Goal: Task Accomplishment & Management: Manage account settings

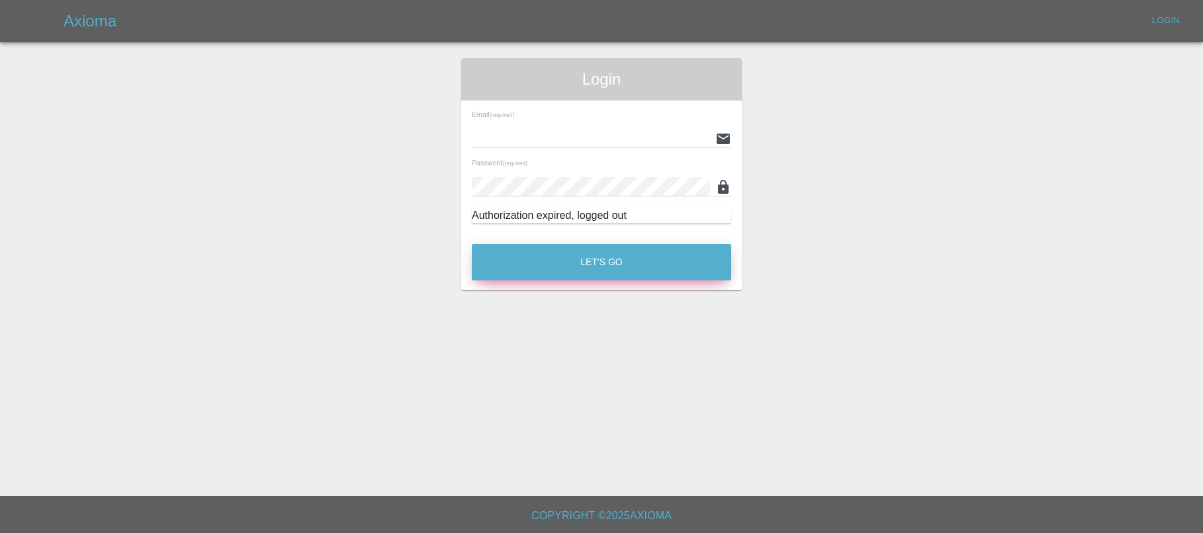
type input "[EMAIL_ADDRESS][DOMAIN_NAME]"
click at [523, 267] on button "Let's Go" at bounding box center [601, 262] width 259 height 36
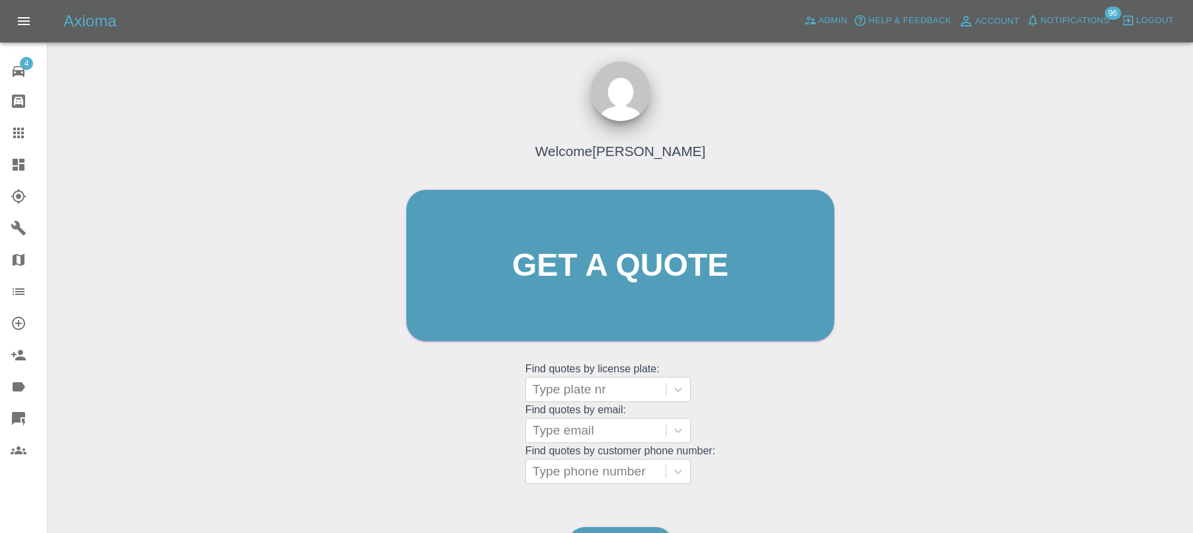
click at [32, 414] on div at bounding box center [29, 419] width 37 height 16
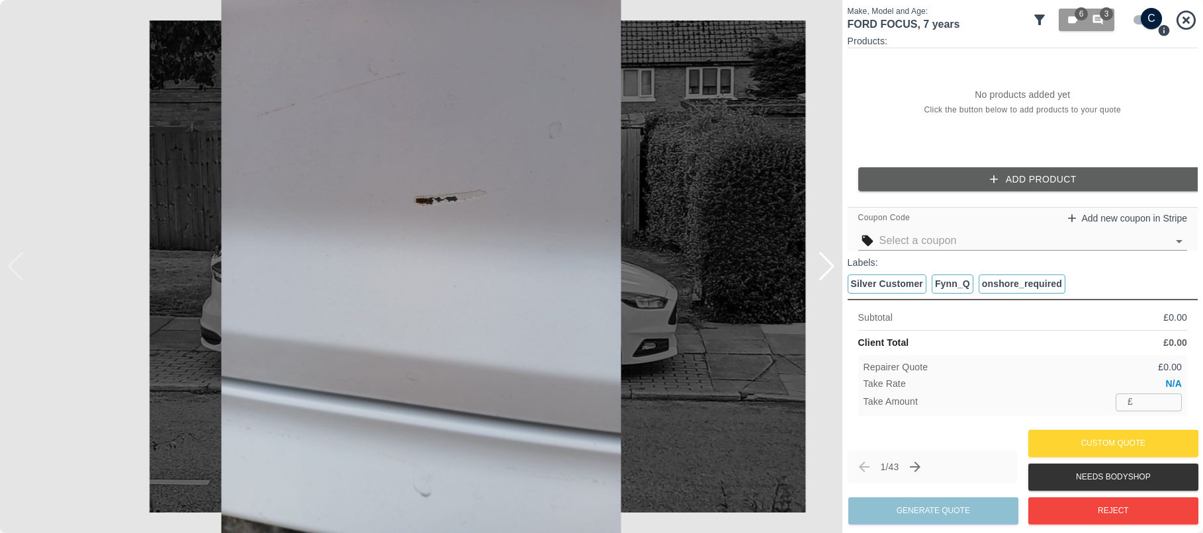
click at [1139, 42] on p "Products:" at bounding box center [1023, 40] width 350 height 13
checkbox input "false"
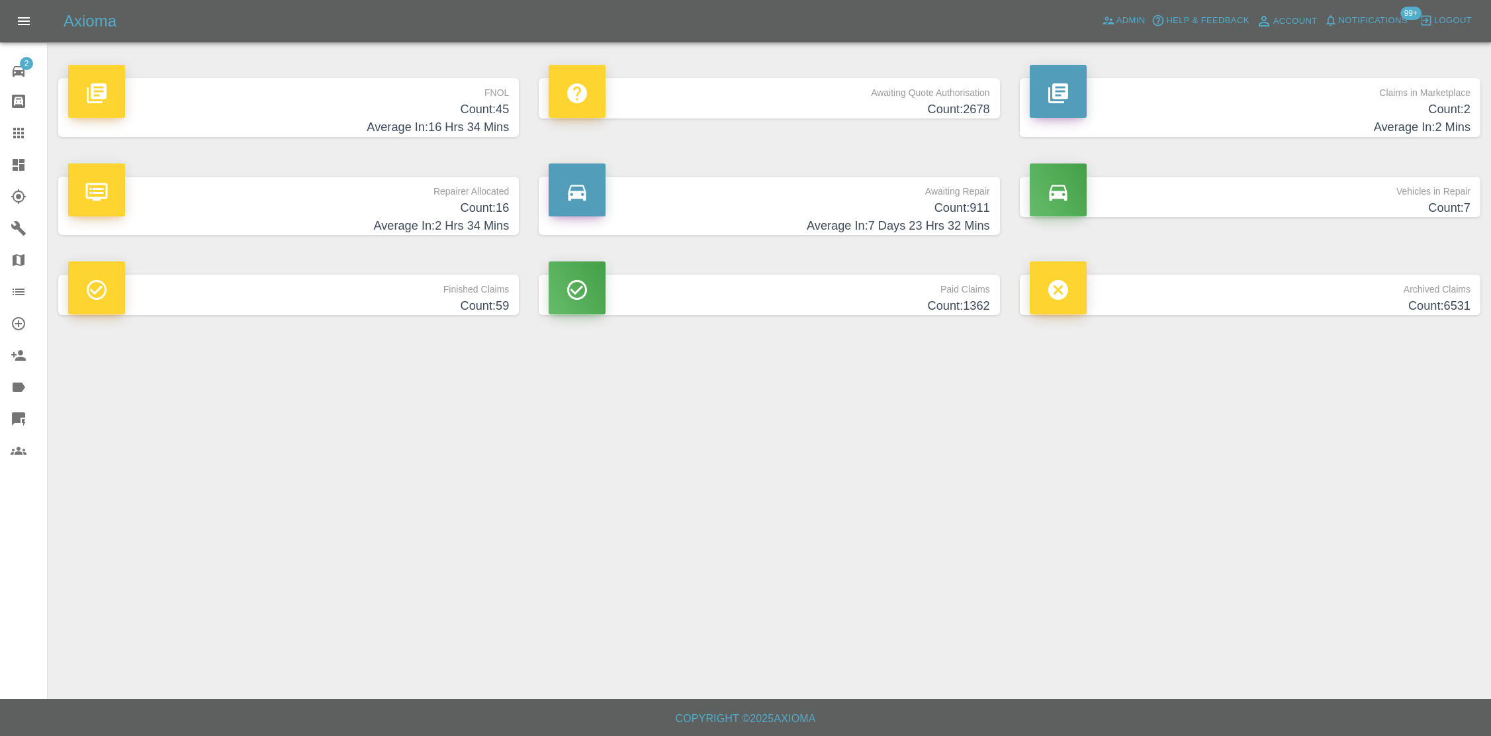
click at [9, 159] on link "Dashboard" at bounding box center [23, 165] width 47 height 32
click at [500, 120] on h4 "Average In: 16 Hrs 34 Mins" at bounding box center [288, 127] width 441 height 18
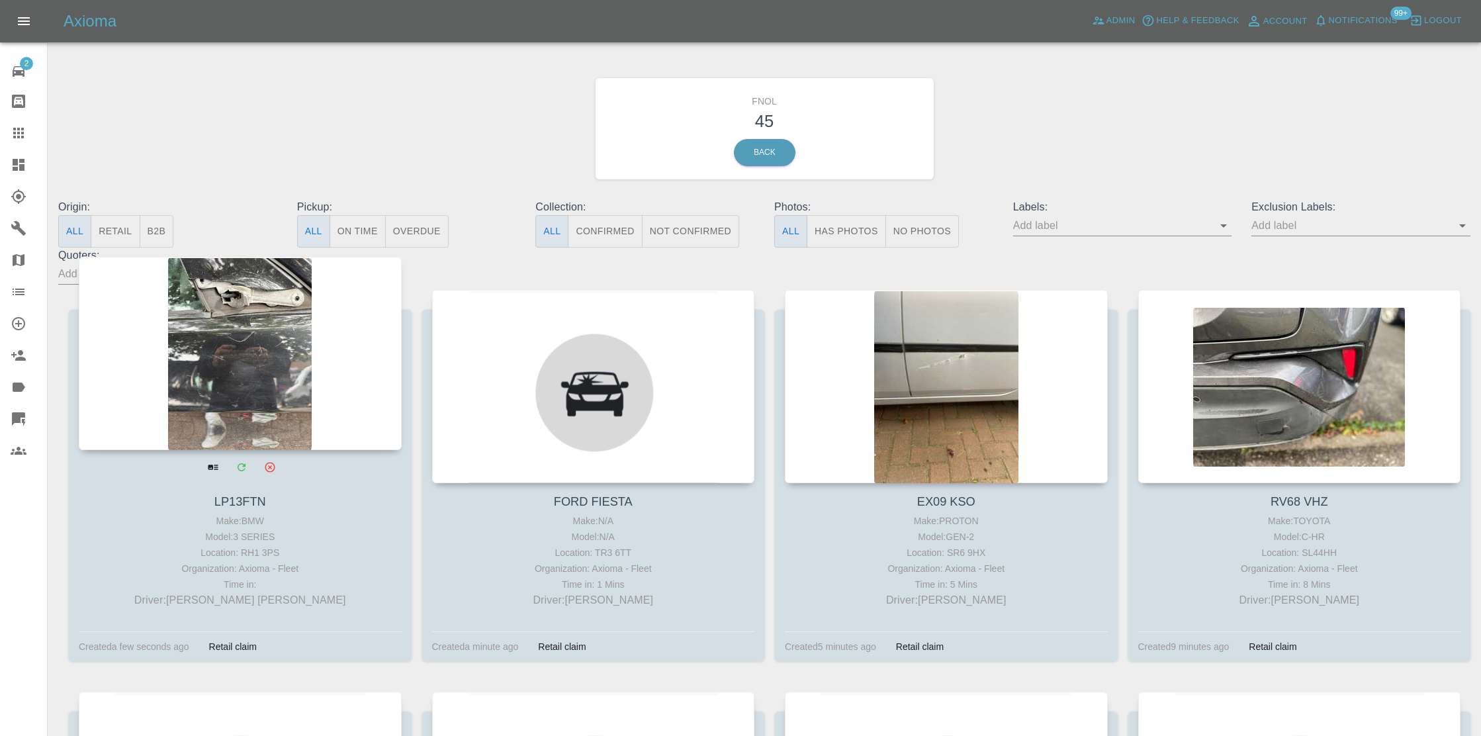
click at [321, 351] on div at bounding box center [240, 353] width 323 height 193
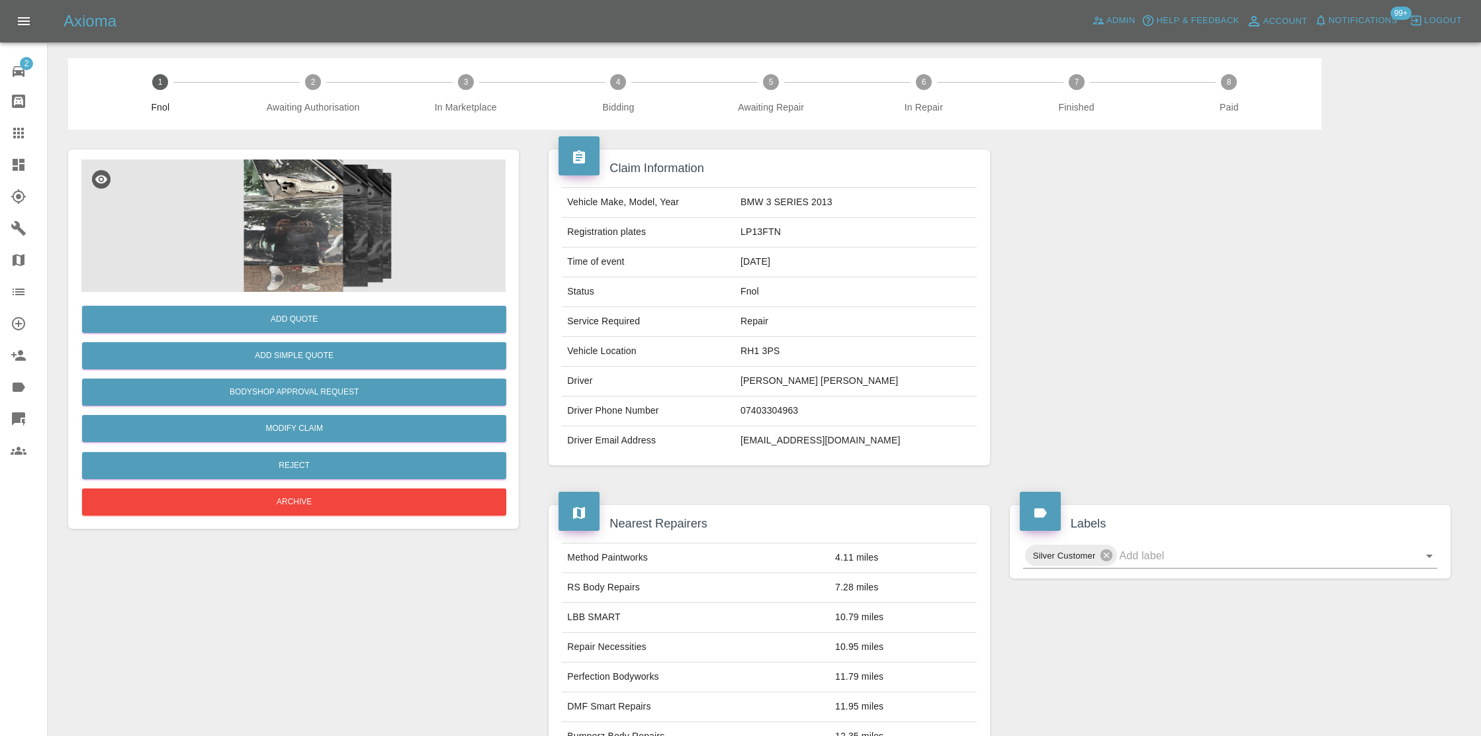
click at [717, 131] on div "Claim Information Vehicle Make, Model, Year BMW 3 SERIES 2013 Registration plat…" at bounding box center [769, 307] width 461 height 355
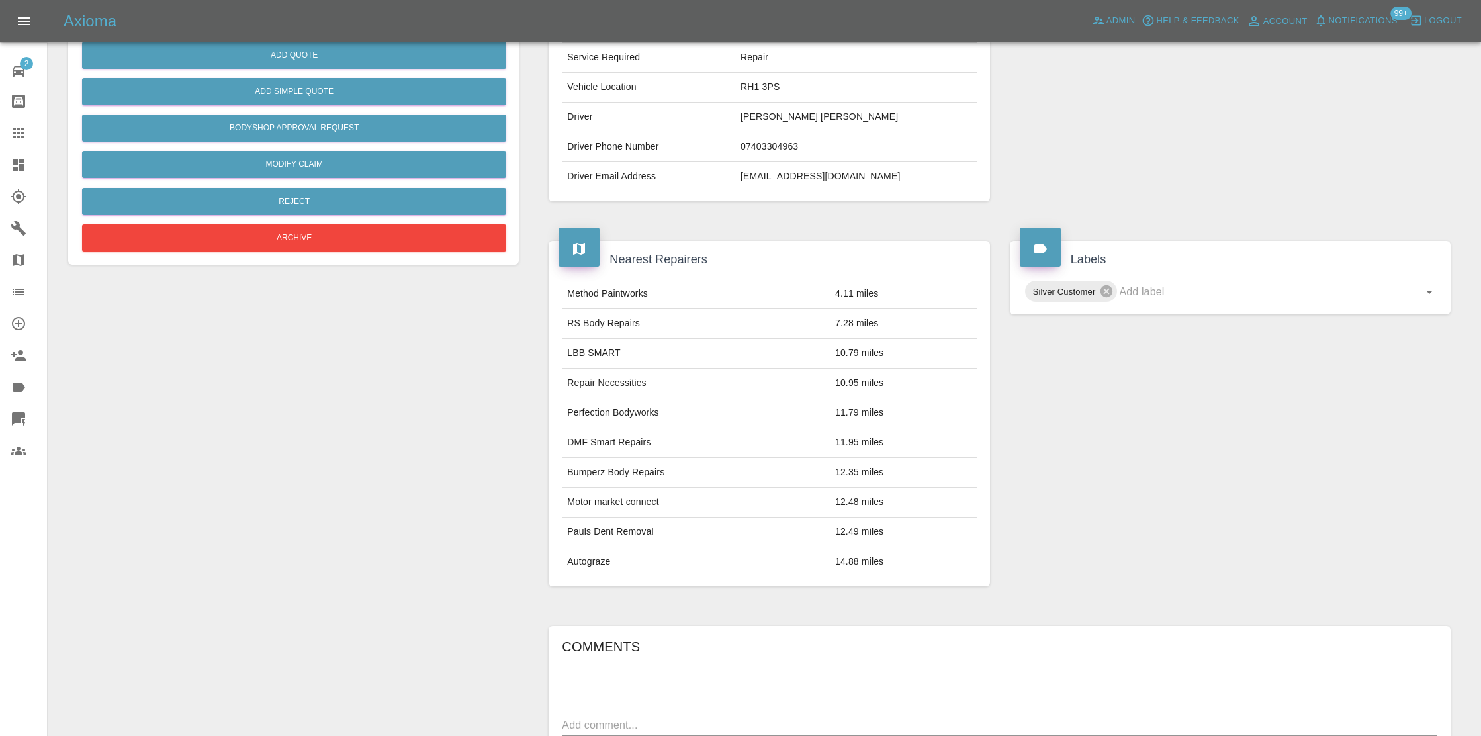
scroll to position [42, 0]
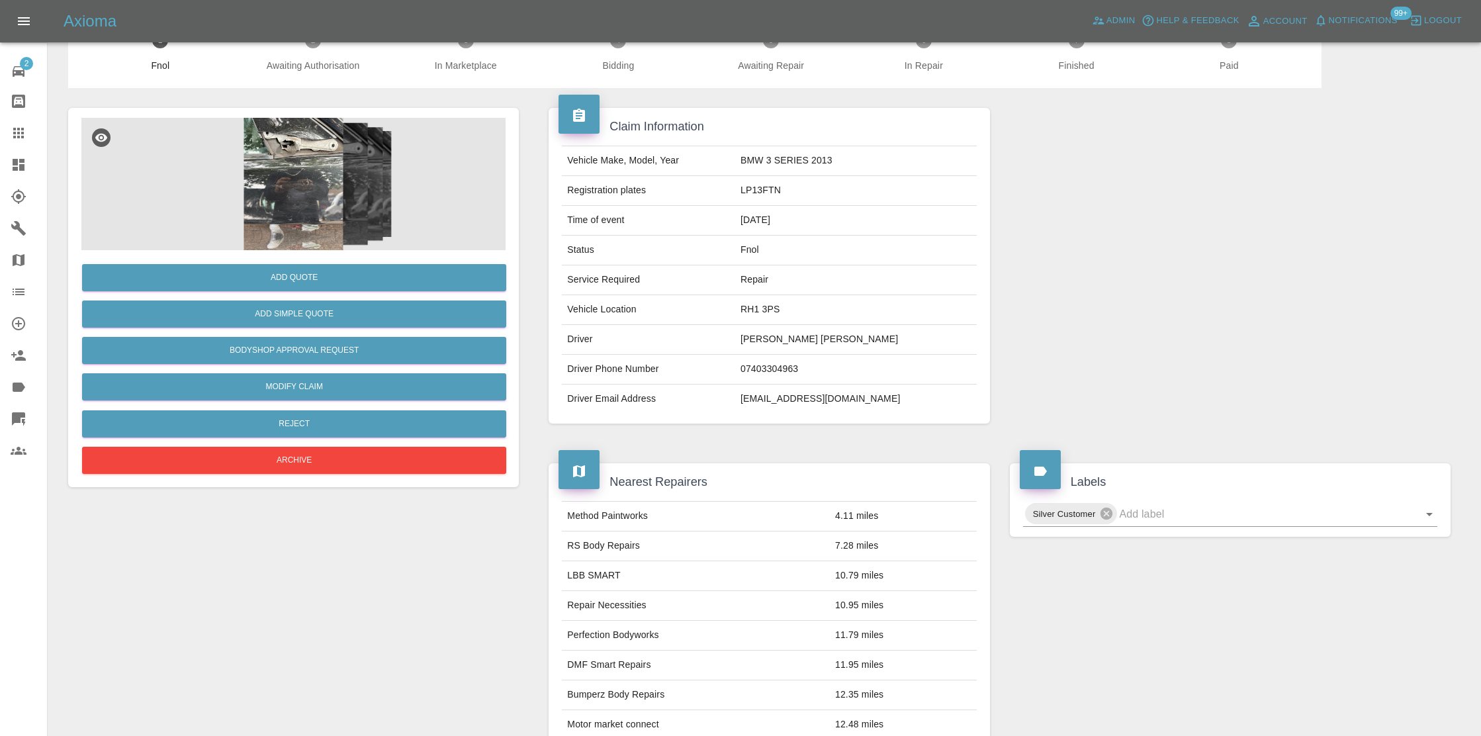
click at [333, 185] on img at bounding box center [293, 184] width 424 height 132
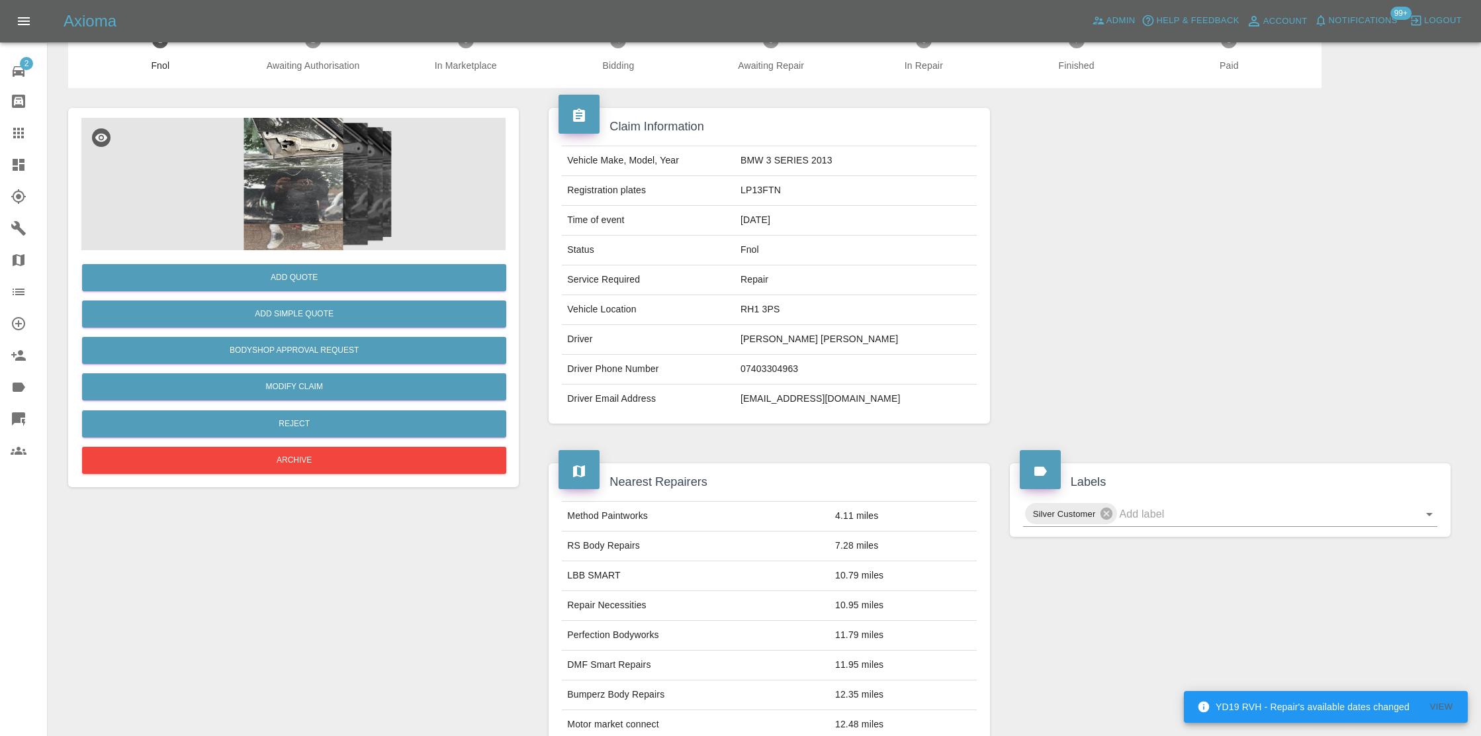
click at [1129, 287] on div at bounding box center [1230, 265] width 461 height 355
click at [26, 167] on div at bounding box center [29, 165] width 37 height 16
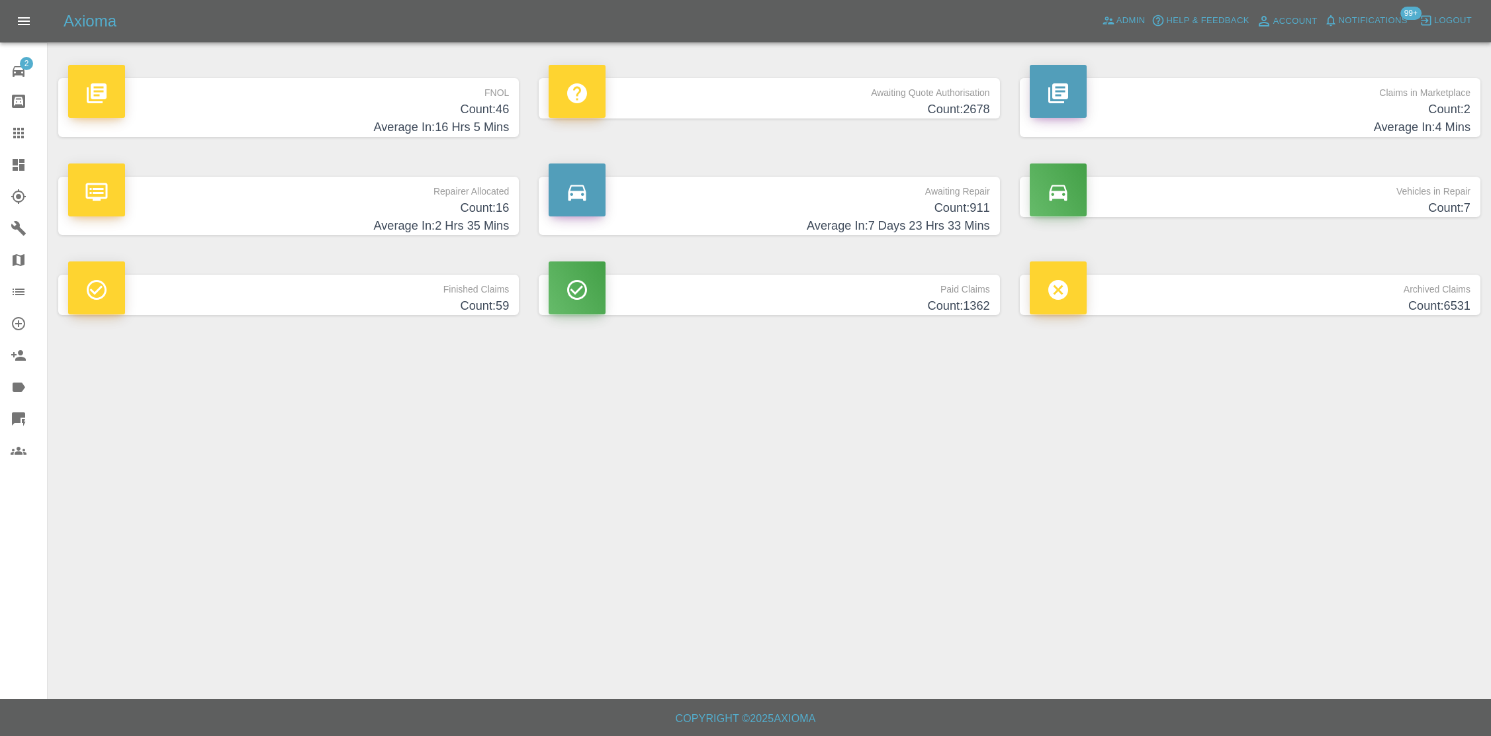
click at [492, 203] on h4 "Count: 16" at bounding box center [288, 208] width 441 height 18
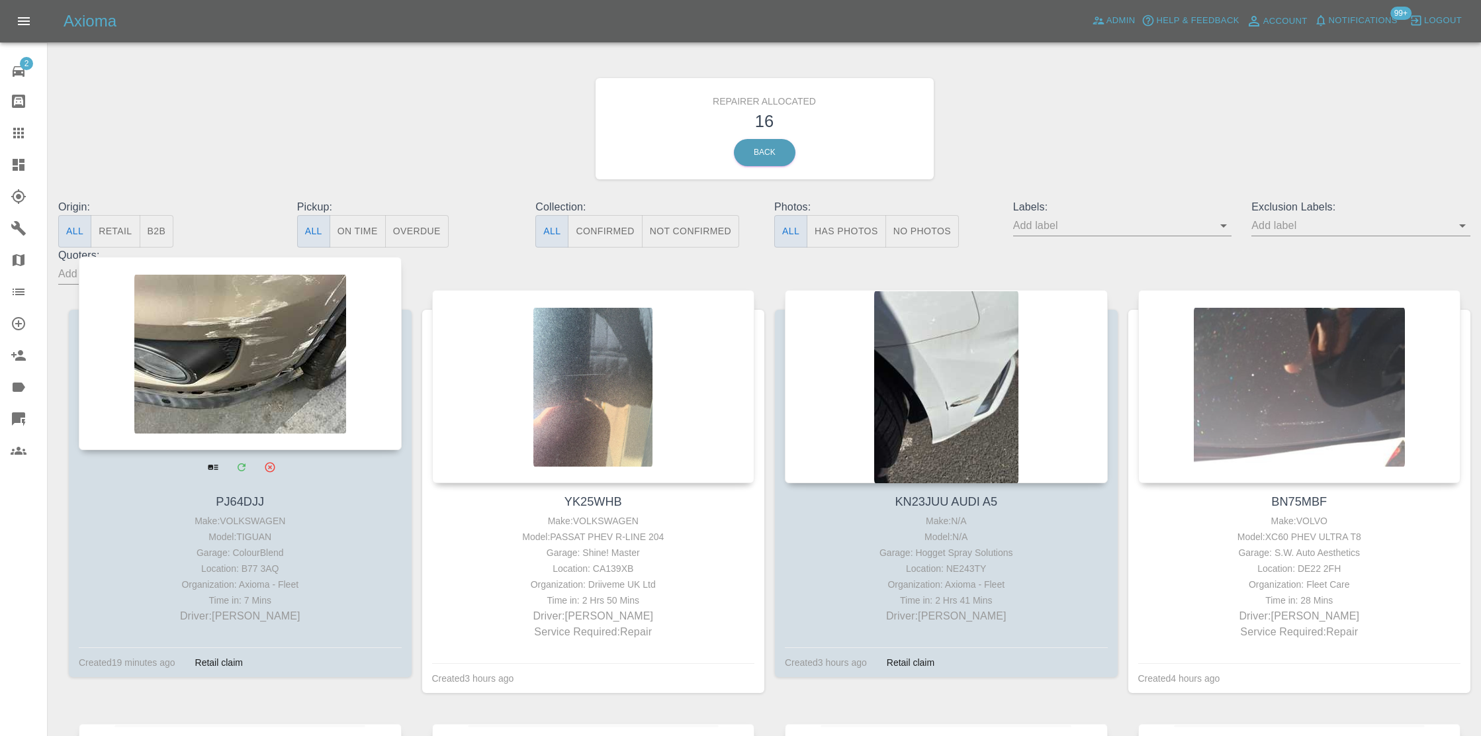
click at [304, 383] on div at bounding box center [240, 353] width 323 height 193
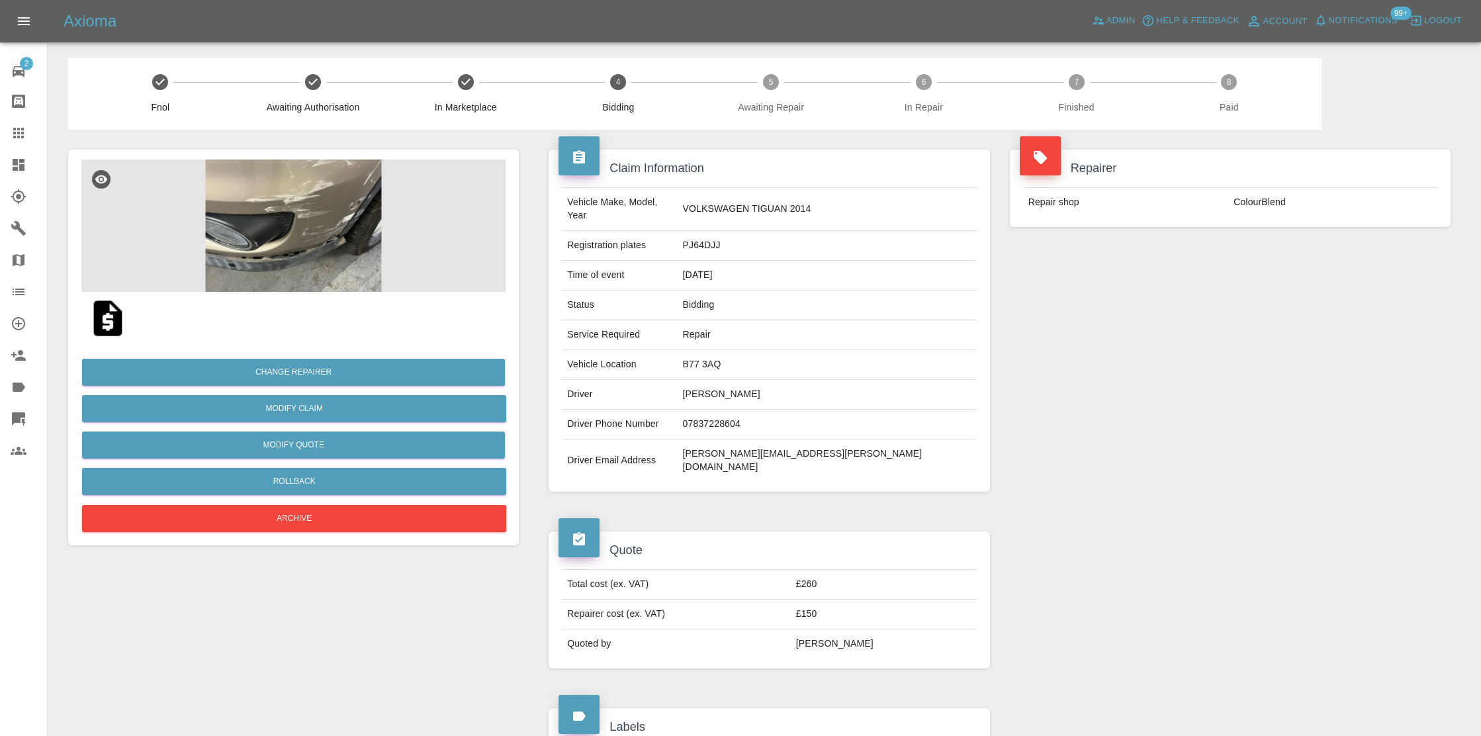
click at [20, 169] on icon at bounding box center [19, 165] width 12 height 12
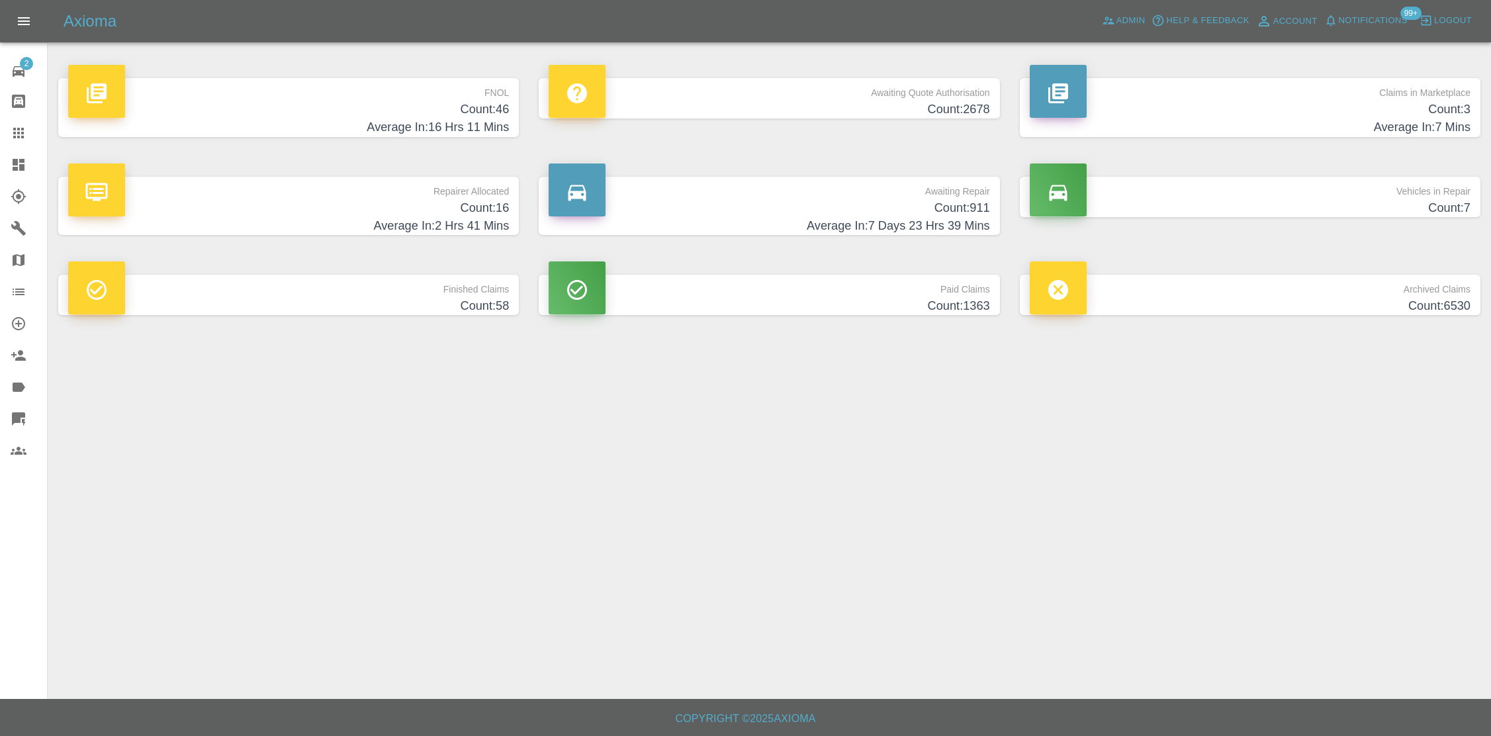
click at [969, 287] on p "Paid Claims" at bounding box center [769, 286] width 441 height 22
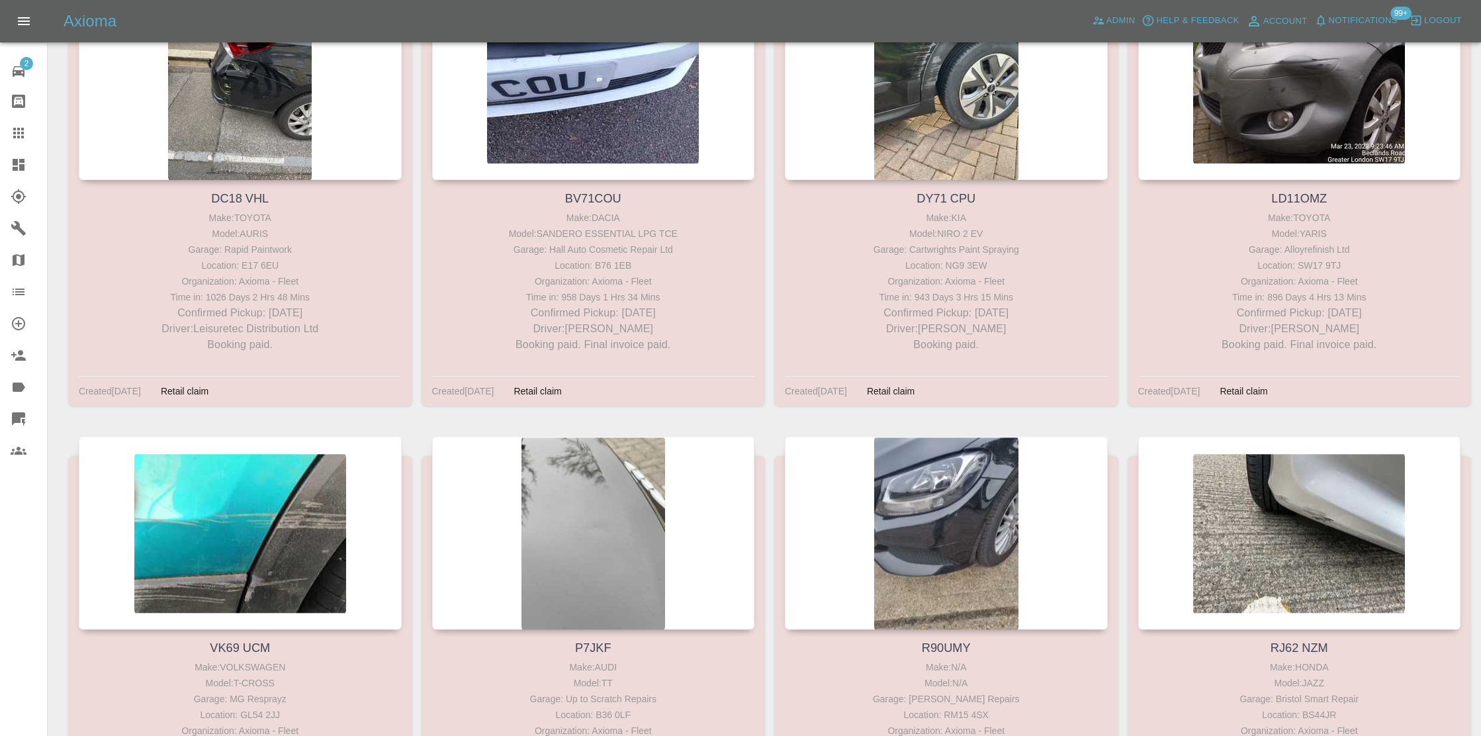
scroll to position [32, 0]
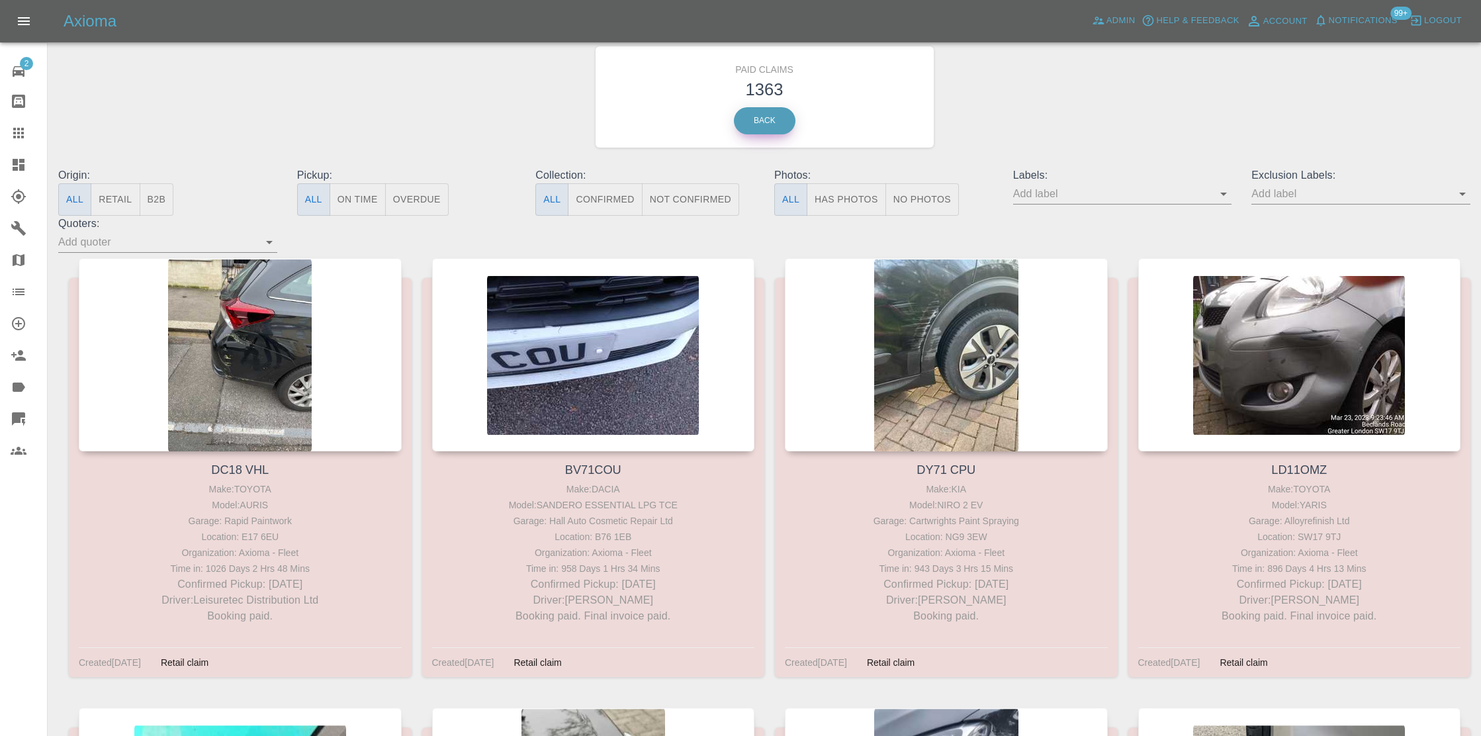
click at [771, 120] on link "Back" at bounding box center [765, 120] width 62 height 27
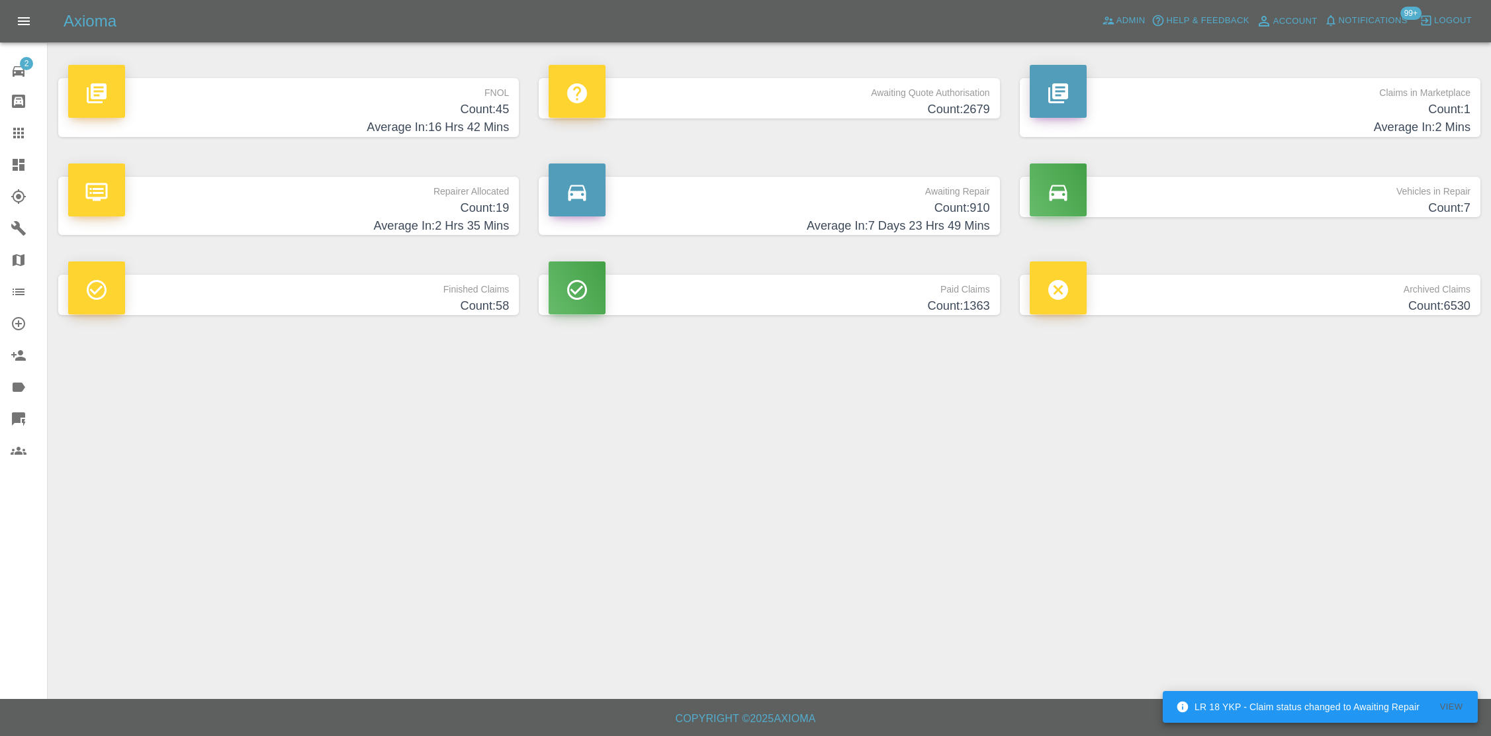
click at [1368, 20] on span "Notifications" at bounding box center [1373, 20] width 69 height 15
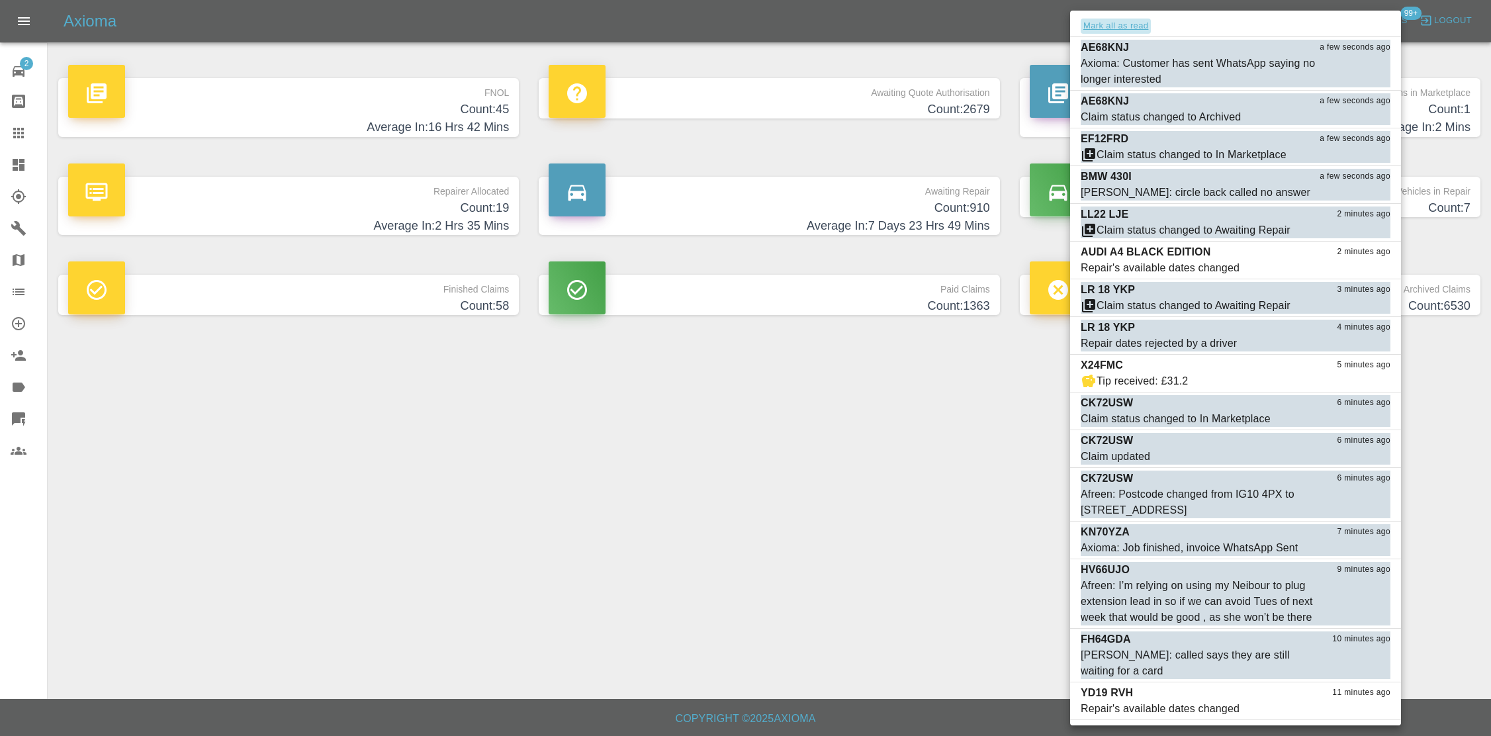
click at [1125, 28] on button "Mark all as read" at bounding box center [1116, 26] width 70 height 15
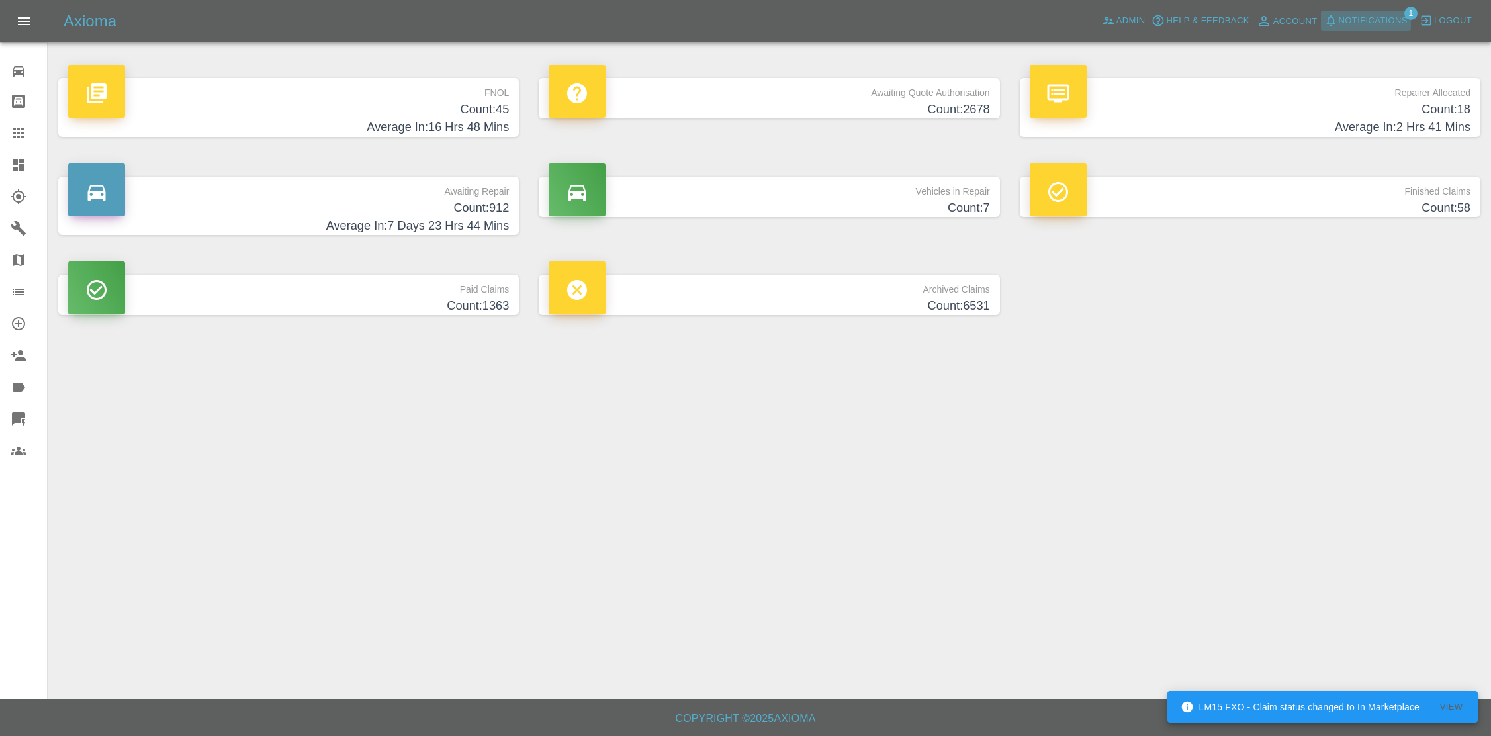
click at [1348, 25] on span "Notifications" at bounding box center [1373, 20] width 69 height 15
